Goal: Find contact information: Find contact information

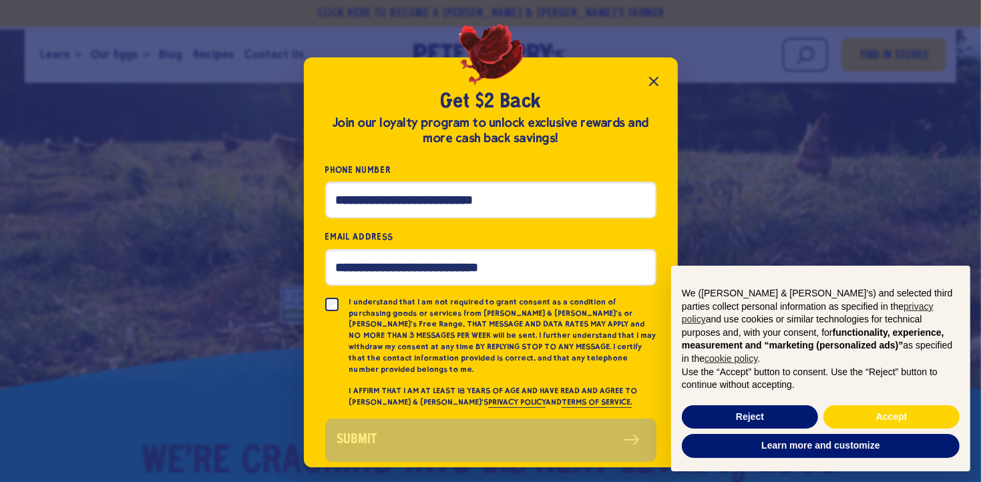
click at [654, 83] on icon "Close popup" at bounding box center [654, 81] width 8 height 8
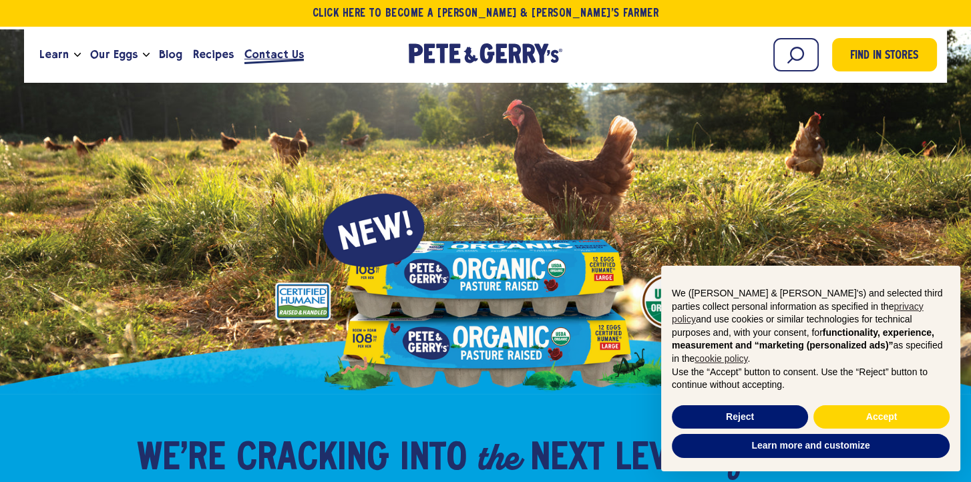
click at [272, 57] on span "Contact Us" at bounding box center [273, 54] width 59 height 17
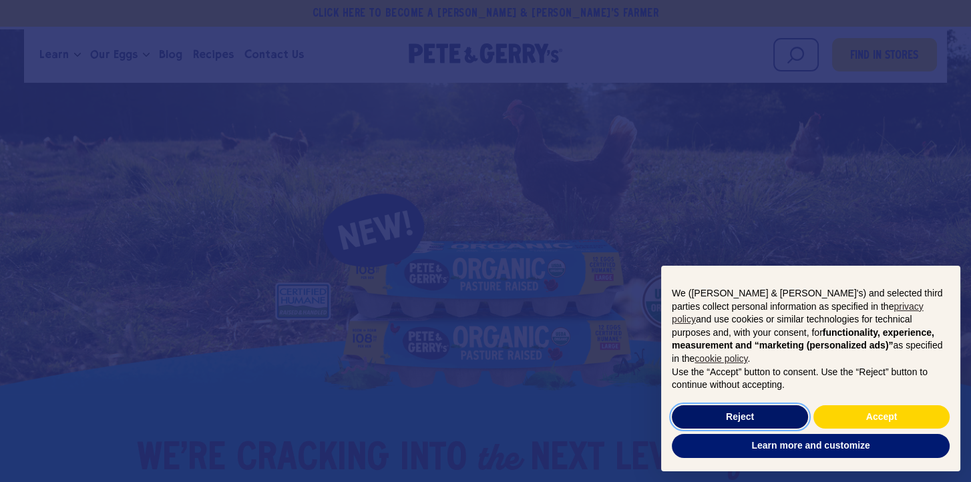
click at [776, 415] on button "Reject" at bounding box center [740, 417] width 136 height 24
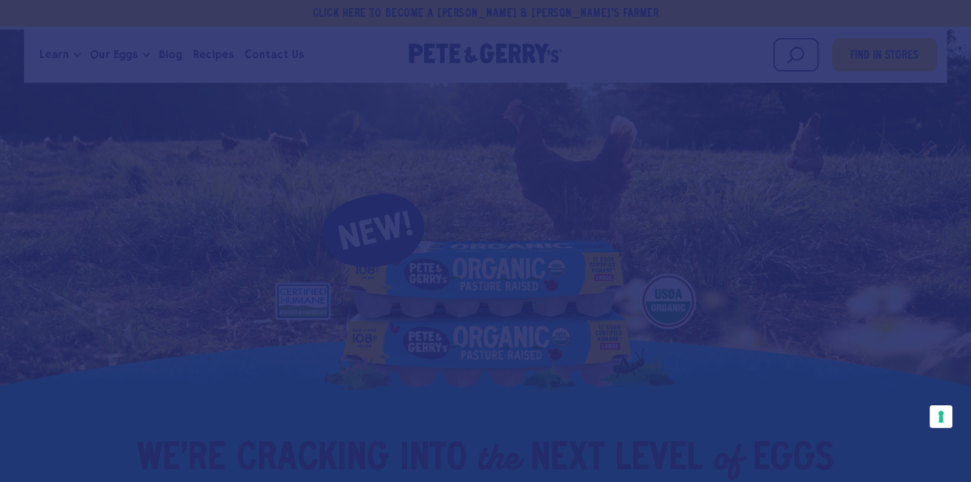
click at [836, 231] on div at bounding box center [485, 241] width 971 height 482
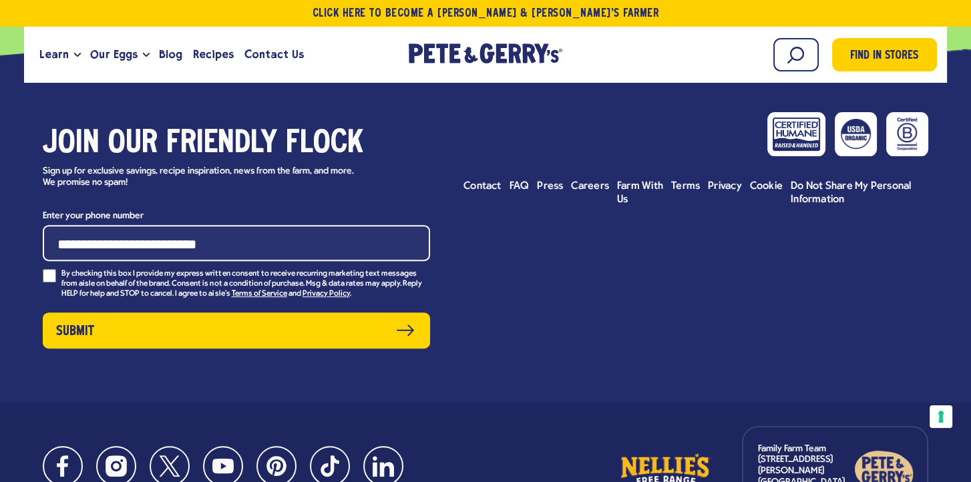
scroll to position [13177, 0]
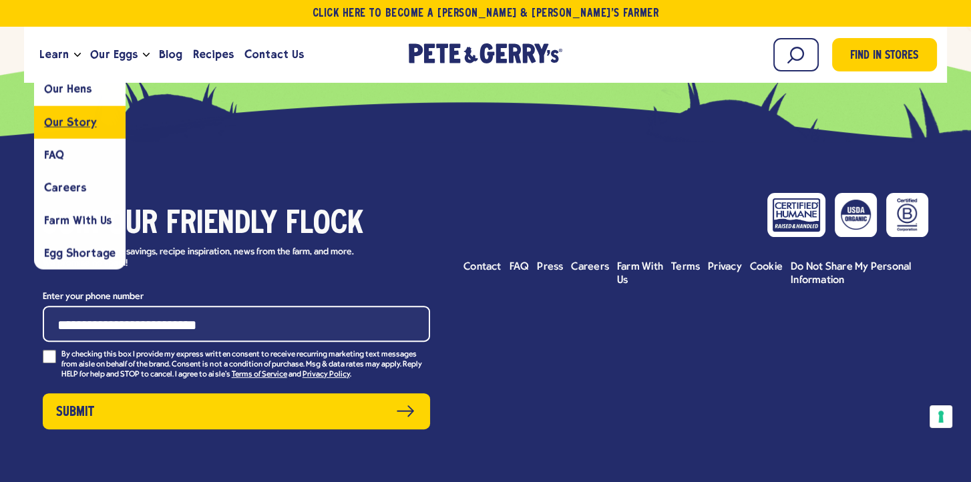
click at [81, 125] on span "Our Story" at bounding box center [70, 122] width 52 height 13
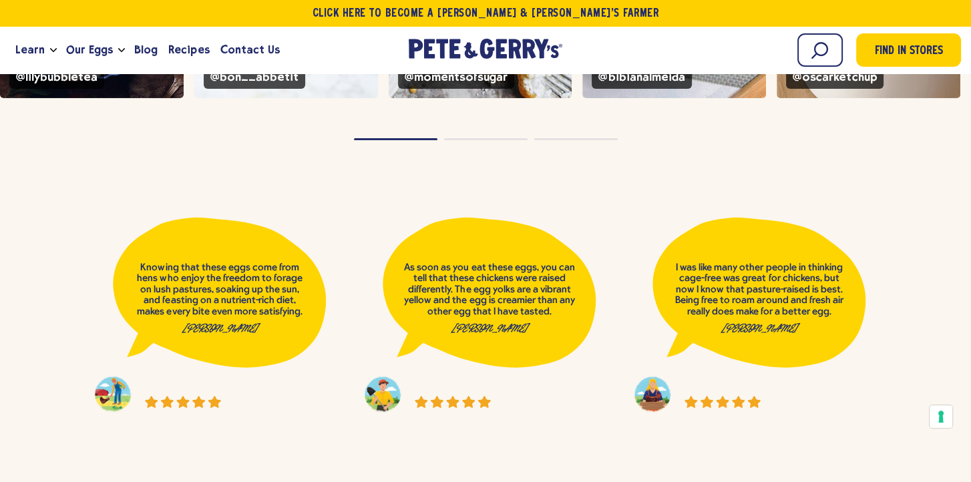
scroll to position [5498, 0]
